Goal: Information Seeking & Learning: Learn about a topic

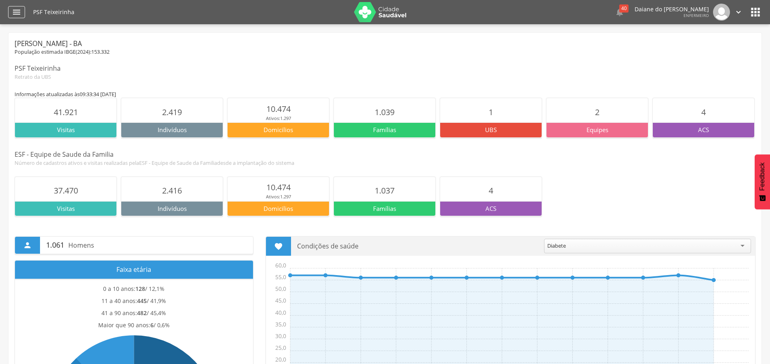
click at [16, 13] on icon "" at bounding box center [17, 12] width 10 height 10
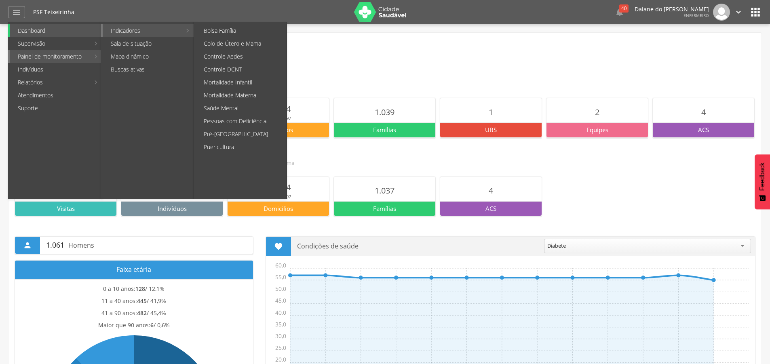
click at [149, 26] on link "Indicadores" at bounding box center [142, 30] width 79 height 13
click at [241, 145] on link "Puericultura" at bounding box center [241, 147] width 91 height 13
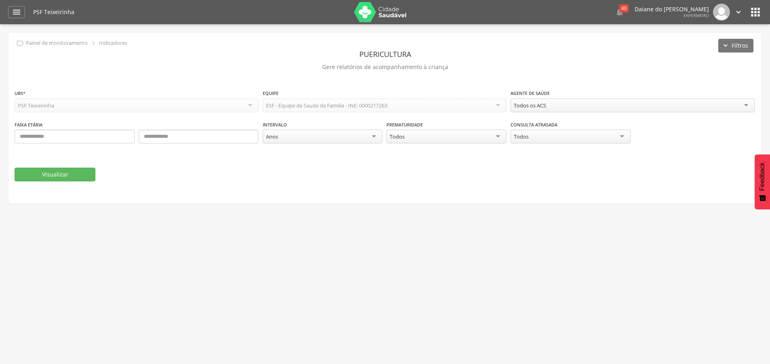
click at [601, 104] on div "Todos os ACS" at bounding box center [633, 106] width 244 height 14
click at [556, 137] on div "Todos" at bounding box center [571, 137] width 120 height 15
click at [538, 150] on div "Consulta atrasada ***** Todos Todos Sim Não" at bounding box center [633, 136] width 244 height 32
click at [52, 174] on button "Visualizar" at bounding box center [55, 175] width 81 height 14
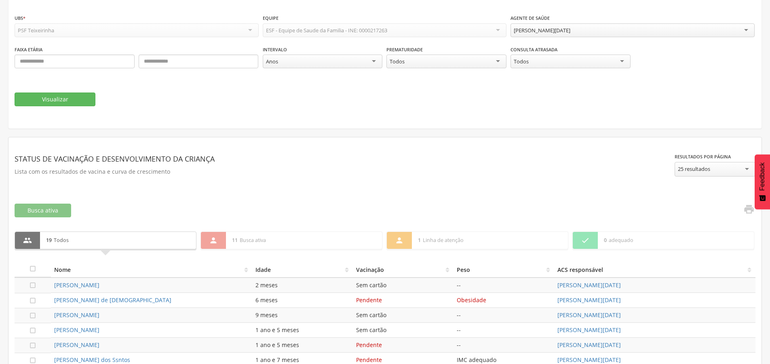
scroll to position [237, 0]
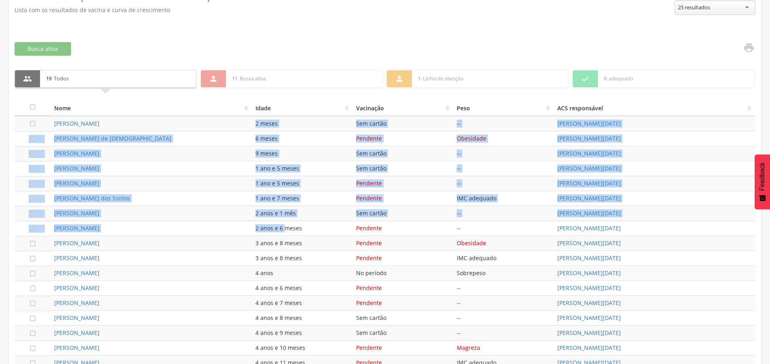
drag, startPoint x: 252, startPoint y: 121, endPoint x: 283, endPoint y: 236, distance: 119.4
click at [283, 236] on tbody " [PERSON_NAME] Creme 2 meses Sem cartão -- [PERSON_NAME][DATE]  [PERSON_NAME]…" at bounding box center [385, 258] width 741 height 285
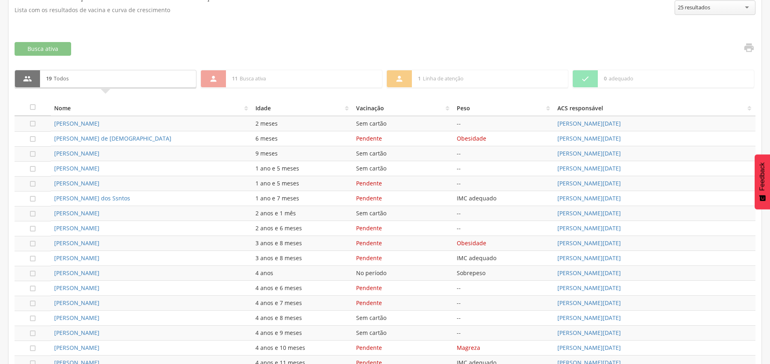
click at [329, 259] on div "3 anos e 8 meses" at bounding box center [302, 258] width 94 height 8
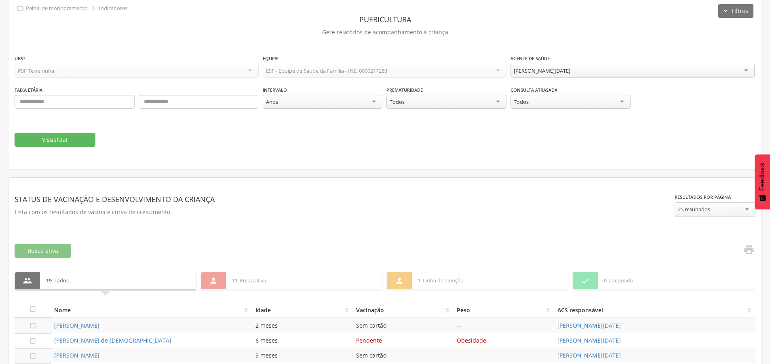
scroll to position [0, 0]
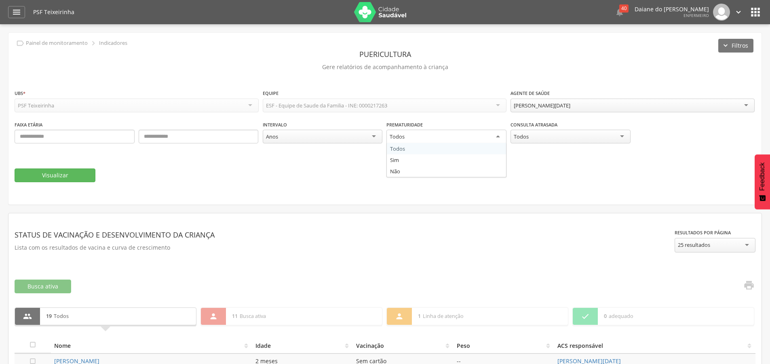
click at [431, 136] on div "Todos" at bounding box center [446, 137] width 120 height 15
click at [12, 13] on icon "" at bounding box center [17, 12] width 10 height 10
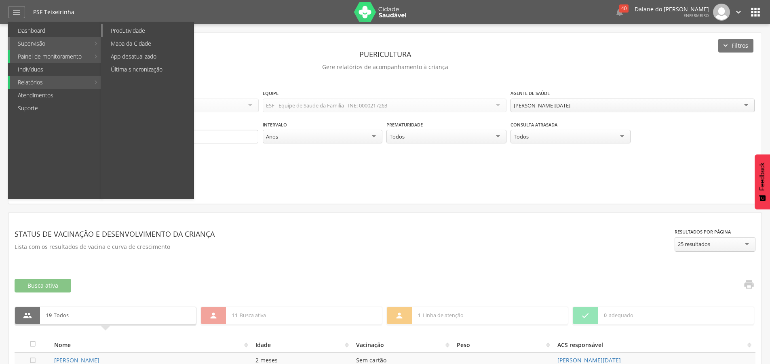
click at [139, 30] on link "Produtividade" at bounding box center [148, 30] width 91 height 13
type input "**********"
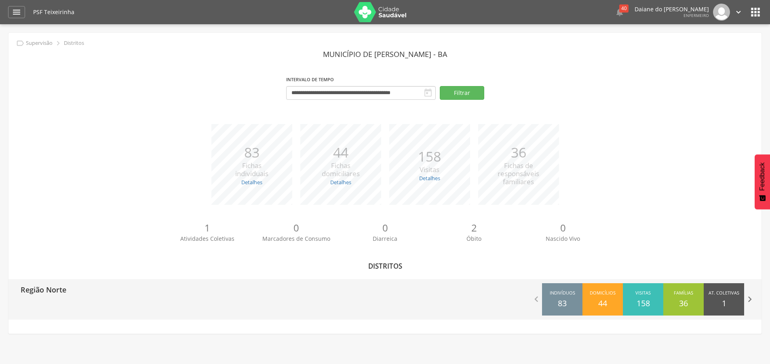
click at [751, 297] on icon "" at bounding box center [749, 299] width 11 height 11
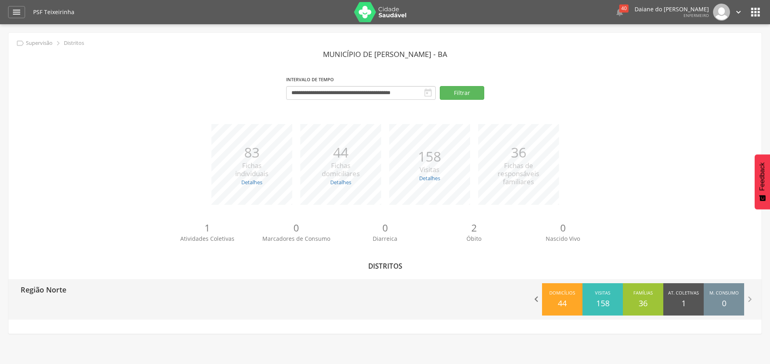
click at [538, 299] on icon "" at bounding box center [536, 299] width 11 height 11
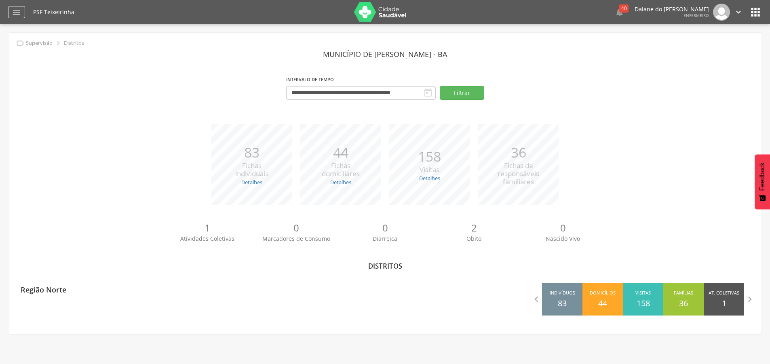
click at [21, 12] on div "" at bounding box center [16, 12] width 17 height 12
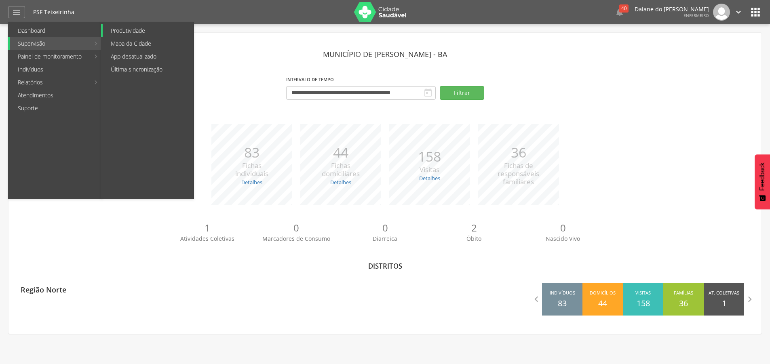
click at [122, 27] on link "Produtividade" at bounding box center [148, 30] width 91 height 13
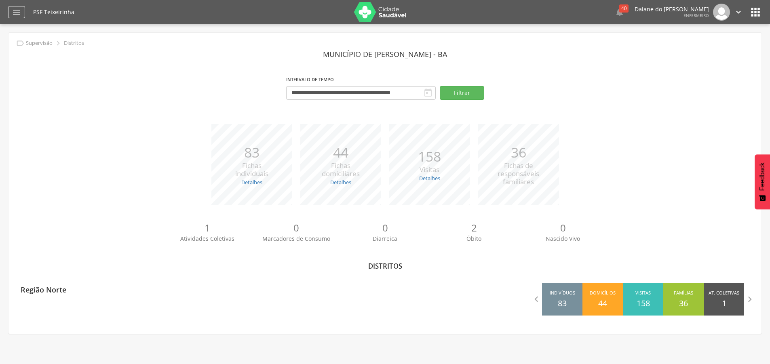
click at [17, 7] on icon "" at bounding box center [17, 12] width 10 height 10
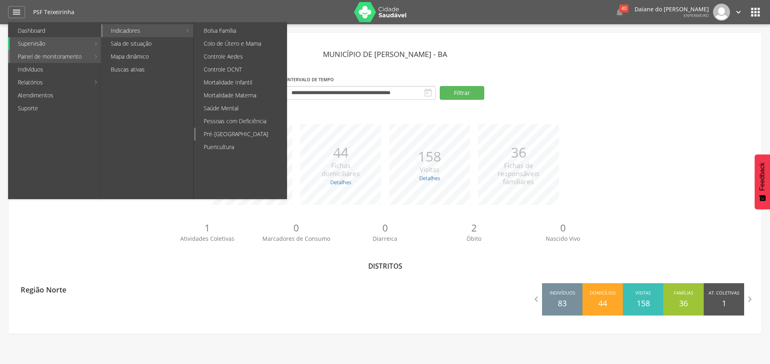
click at [248, 130] on link "Pré-[GEOGRAPHIC_DATA]" at bounding box center [241, 134] width 91 height 13
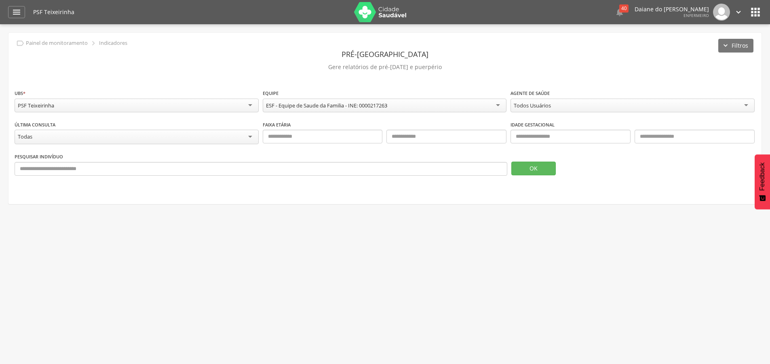
click at [627, 112] on div "Todos Usuários Todos Usuários [PERSON_NAME] [PERSON_NAME] [PERSON_NAME][DATE] […" at bounding box center [633, 107] width 244 height 16
click at [626, 104] on div "Todos Usuários" at bounding box center [633, 106] width 244 height 15
click at [541, 170] on button "OK" at bounding box center [533, 169] width 44 height 14
